Goal: Check status: Check status

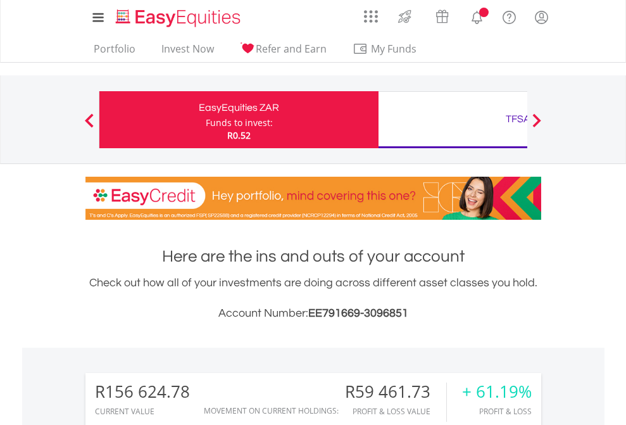
scroll to position [121, 199]
click at [206, 120] on div "Funds to invest:" at bounding box center [239, 122] width 67 height 13
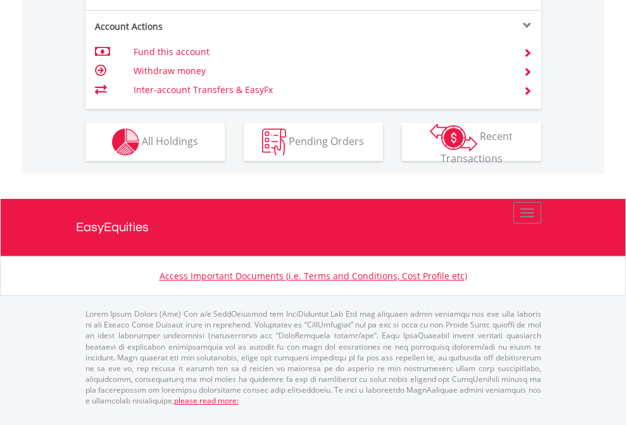
scroll to position [1213, 0]
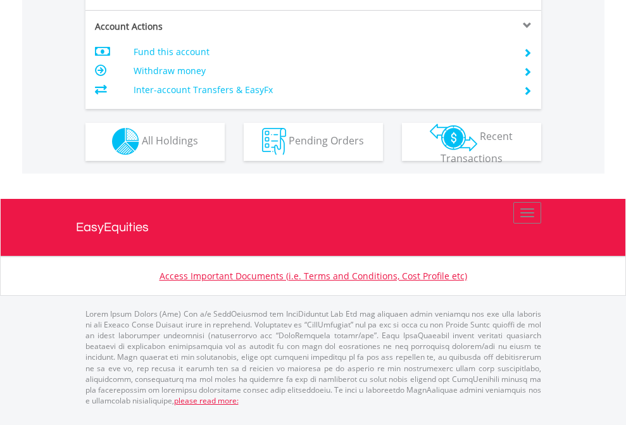
scroll to position [1183, 0]
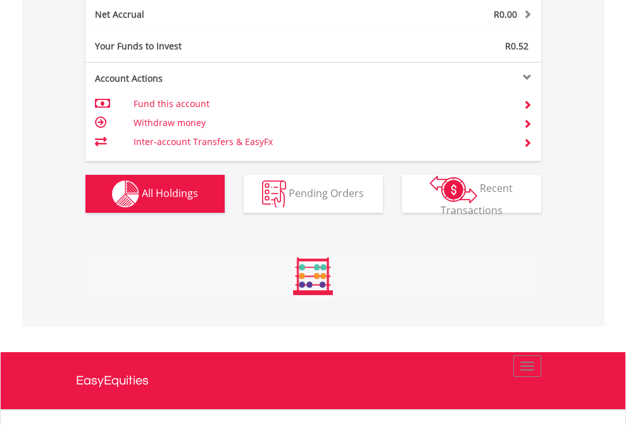
scroll to position [121, 199]
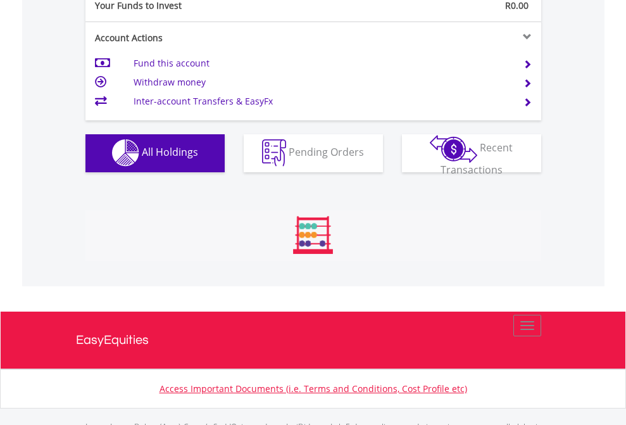
scroll to position [1253, 0]
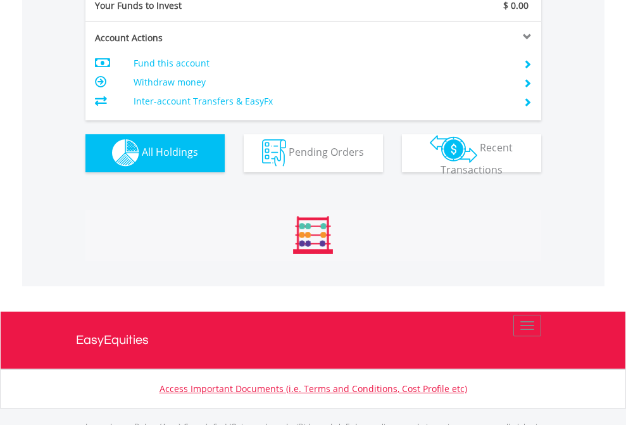
scroll to position [1253, 0]
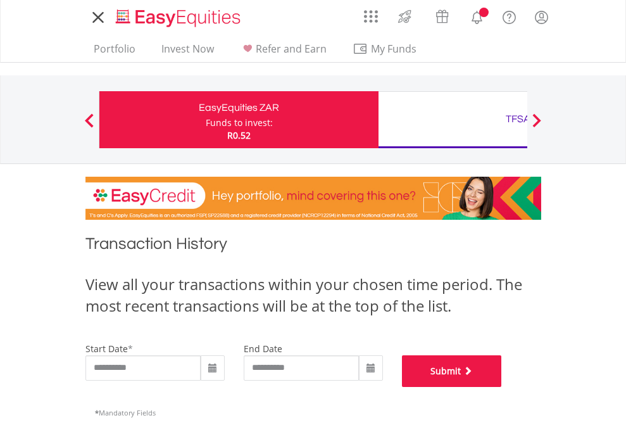
click at [502, 387] on button "Submit" at bounding box center [452, 371] width 100 height 32
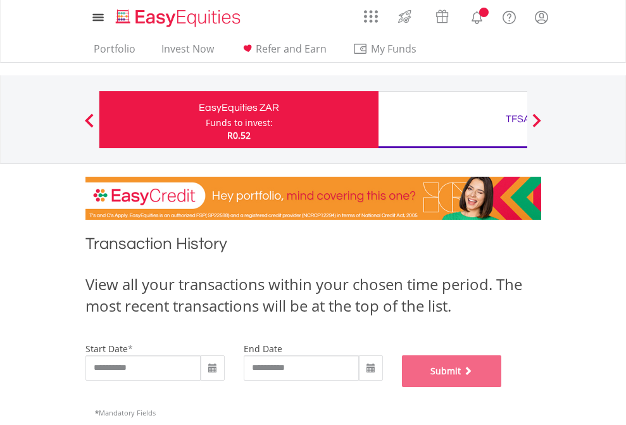
scroll to position [513, 0]
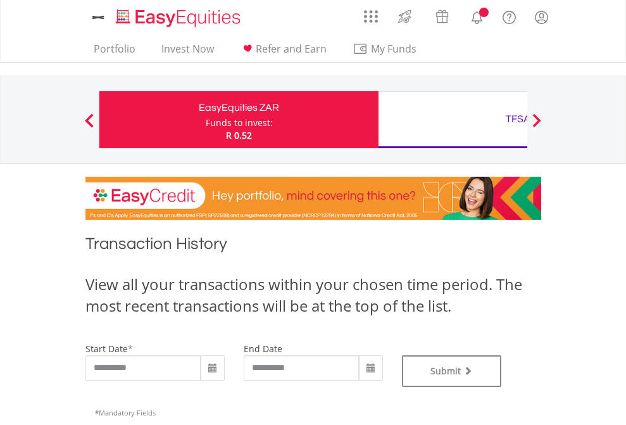
click at [452, 120] on div "TFSA" at bounding box center [518, 119] width 264 height 18
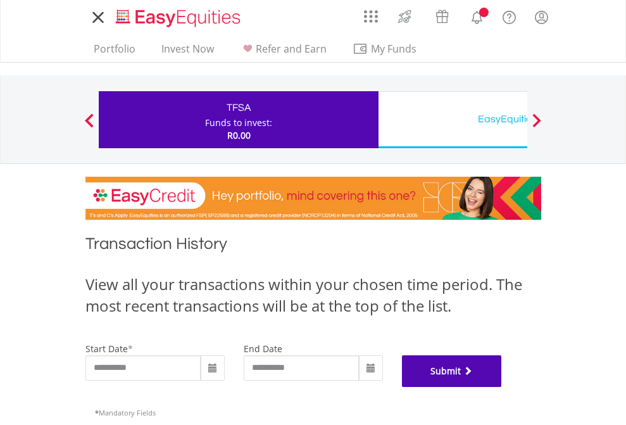
click at [502, 387] on button "Submit" at bounding box center [452, 371] width 100 height 32
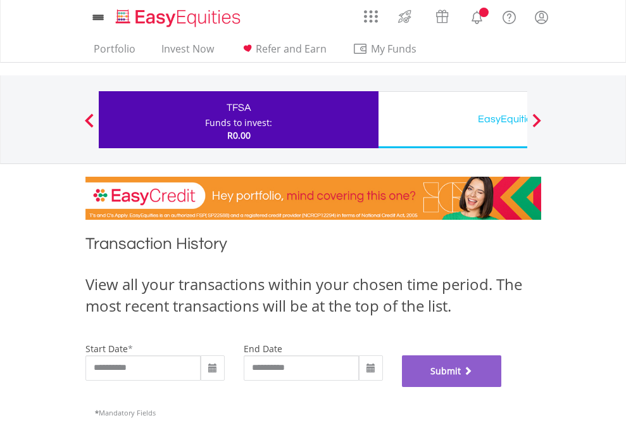
scroll to position [513, 0]
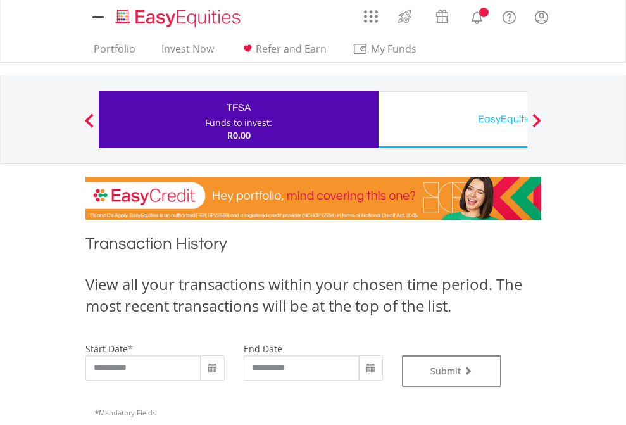
click at [452, 120] on div "EasyEquities USD" at bounding box center [518, 119] width 264 height 18
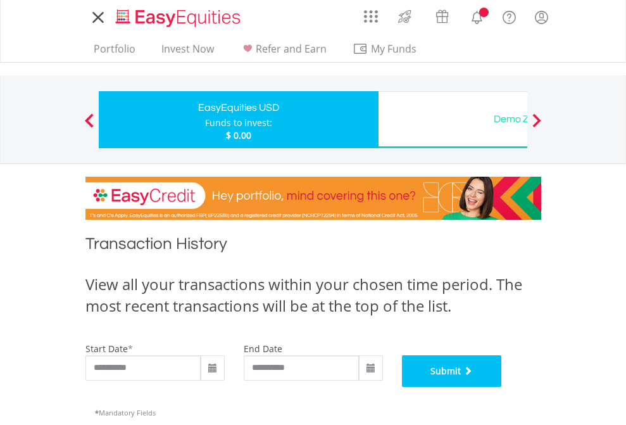
click at [502, 387] on button "Submit" at bounding box center [452, 371] width 100 height 32
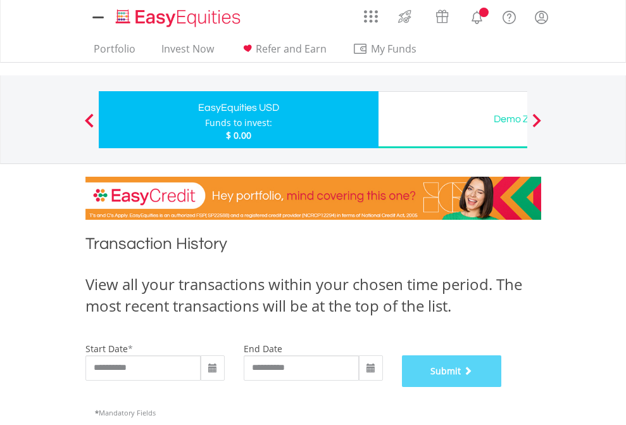
scroll to position [513, 0]
